Goal: Task Accomplishment & Management: Complete application form

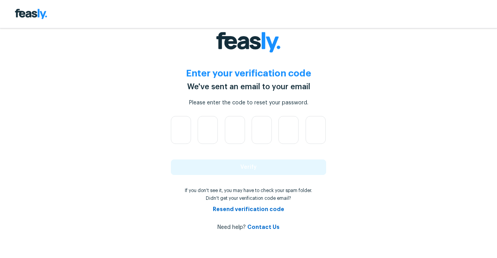
click at [152, 117] on div "Enter your verification code We've sent an email to your email Please enter the…" at bounding box center [248, 129] width 497 height 258
click at [183, 130] on input "text" at bounding box center [181, 130] width 20 height 28
paste input "text"
type input "2"
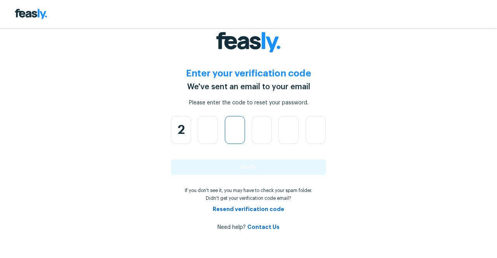
type input "0"
type input "6"
type input "9"
type input "6"
type input "9"
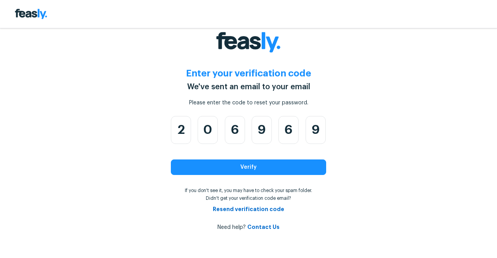
click at [177, 166] on button "Verify" at bounding box center [248, 167] width 155 height 16
